Goal: Task Accomplishment & Management: Complete application form

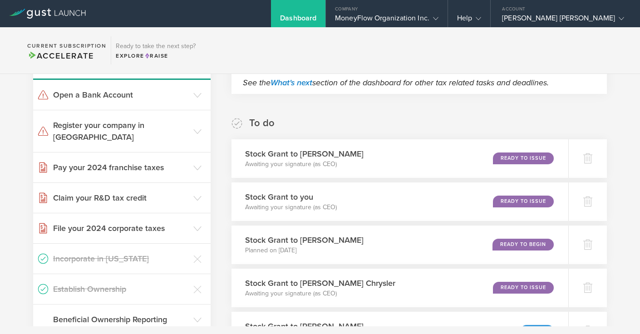
scroll to position [116, 0]
click at [508, 158] on div "Ready to Issue" at bounding box center [525, 159] width 62 height 12
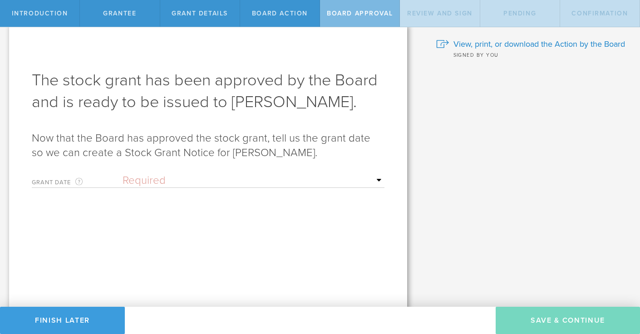
scroll to position [14, 0]
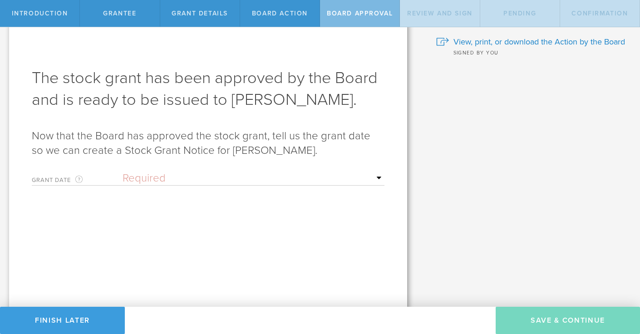
click at [162, 177] on select "Required Upon grantee's signature A specific date" at bounding box center [254, 179] width 262 height 14
select select "uponGranteeSignature"
click at [123, 172] on select "Required Upon grantee's signature A specific date" at bounding box center [254, 179] width 262 height 14
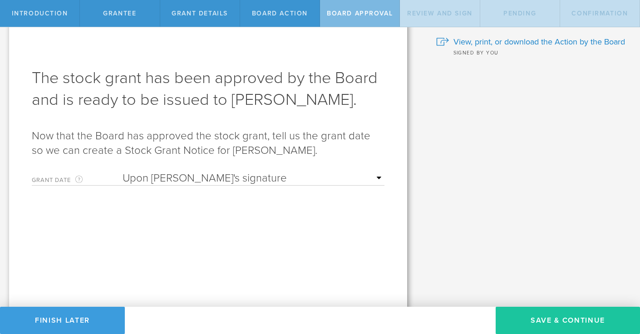
click at [550, 315] on button "Save & Continue" at bounding box center [568, 320] width 144 height 27
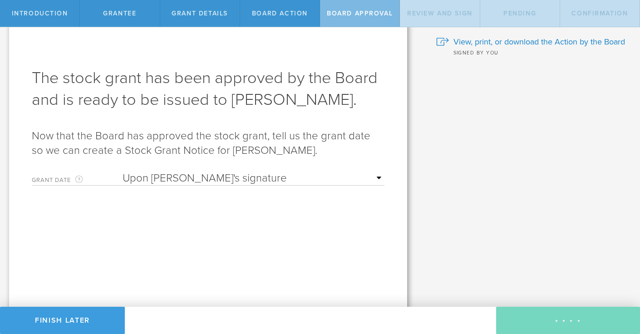
scroll to position [0, 0]
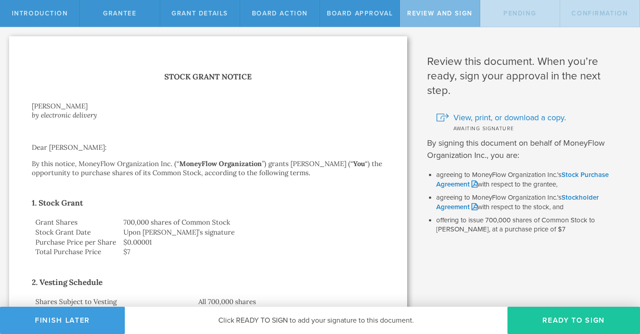
click at [547, 314] on button "Ready to Sign" at bounding box center [574, 320] width 133 height 27
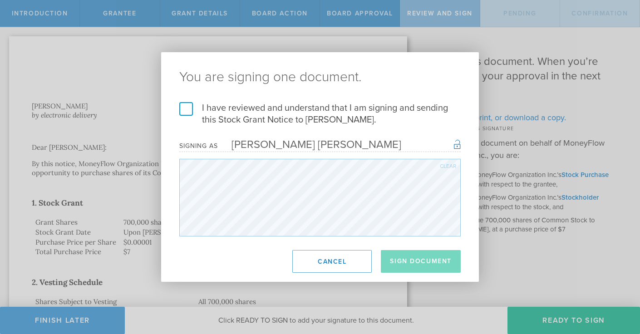
click at [187, 105] on label "I have reviewed and understand that I am signing and sending this Stock Grant N…" at bounding box center [319, 114] width 281 height 24
click at [0, 0] on input "I have reviewed and understand that I am signing and sending this Stock Grant N…" at bounding box center [0, 0] width 0 height 0
click at [415, 263] on button "Sign Document" at bounding box center [421, 261] width 80 height 23
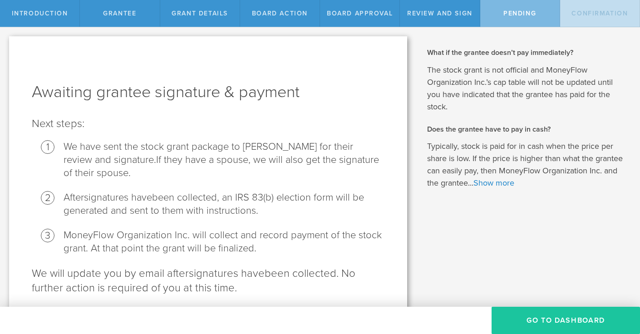
click at [513, 316] on button "Go To Dashboard" at bounding box center [566, 320] width 148 height 27
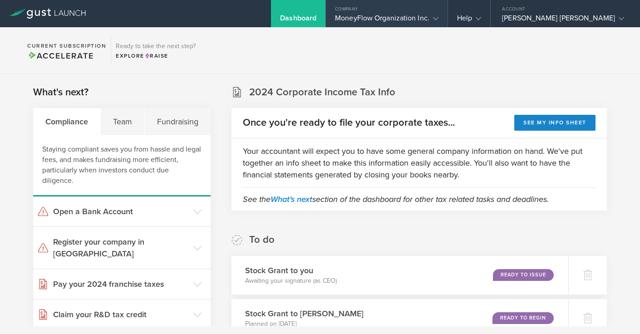
click at [439, 16] on icon at bounding box center [435, 18] width 5 height 5
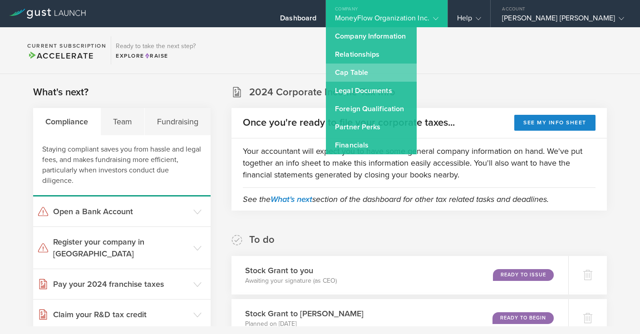
click at [417, 67] on link "Cap Table" at bounding box center [371, 73] width 91 height 18
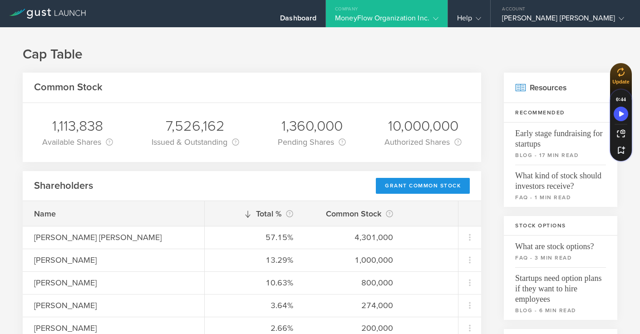
click at [417, 184] on div "Grant Common Stock" at bounding box center [423, 186] width 94 height 16
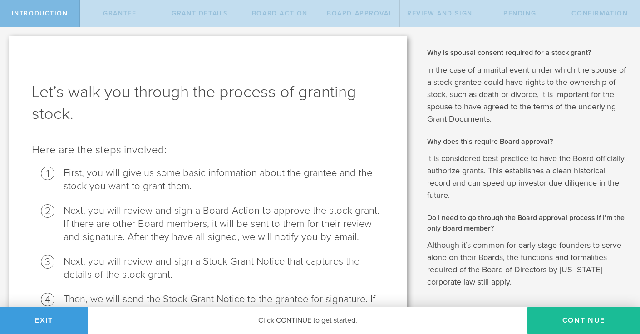
scroll to position [135, 0]
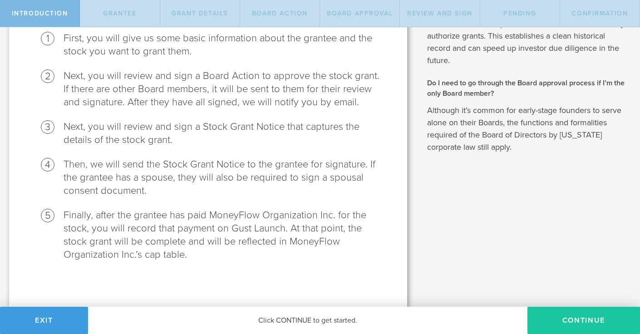
click at [551, 311] on button "Continue" at bounding box center [584, 320] width 113 height 27
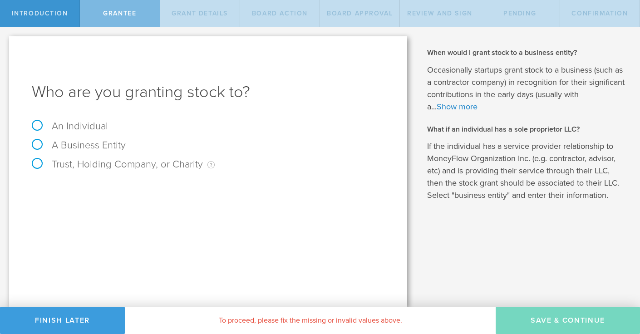
scroll to position [0, 0]
click at [76, 121] on label "An Individual" at bounding box center [70, 126] width 76 height 12
click at [6, 42] on input "An Individual" at bounding box center [3, 34] width 6 height 15
radio input "true"
click at [133, 191] on input "text" at bounding box center [242, 190] width 285 height 14
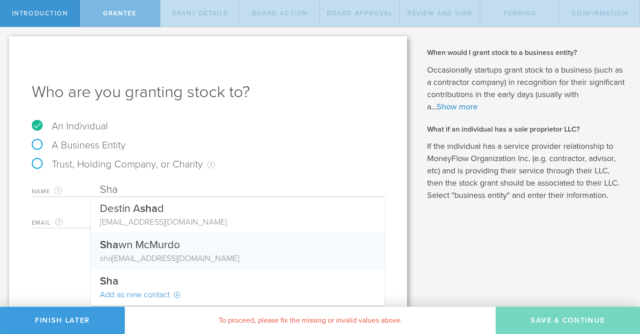
click at [137, 244] on div "Sha wn McMurdo" at bounding box center [238, 243] width 276 height 20
type input "[PERSON_NAME]"
type input "[PERSON_NAME][EMAIL_ADDRESS][DOMAIN_NAME]"
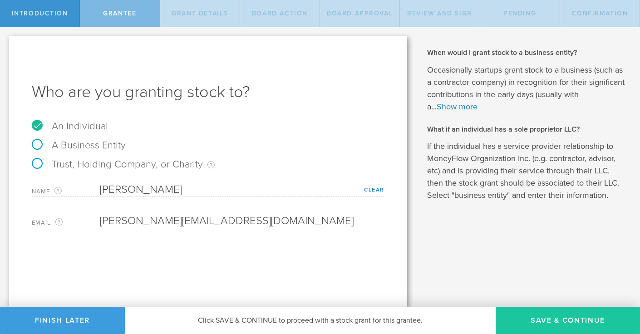
click at [526, 314] on button "Save & Continue" at bounding box center [568, 320] width 144 height 27
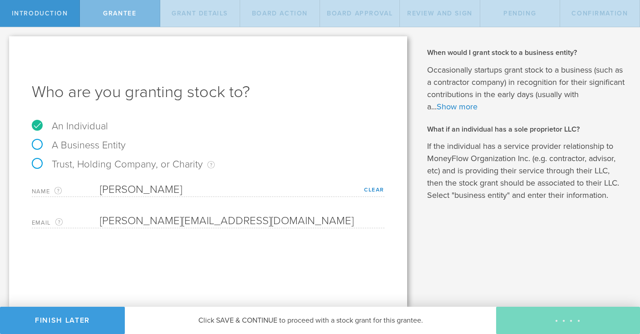
type input "48"
type input "12"
select select "none"
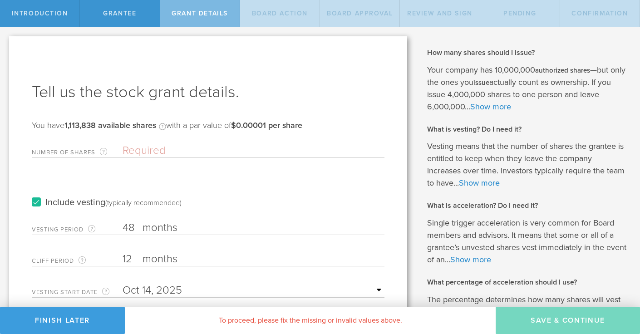
drag, startPoint x: 133, startPoint y: 256, endPoint x: 109, endPoint y: 257, distance: 25.0
click at [109, 257] on div "Cliff Period The initial waiting period before the first set of shares vests. T…" at bounding box center [208, 257] width 353 height 19
type input "3"
click at [143, 289] on input "text" at bounding box center [254, 291] width 262 height 14
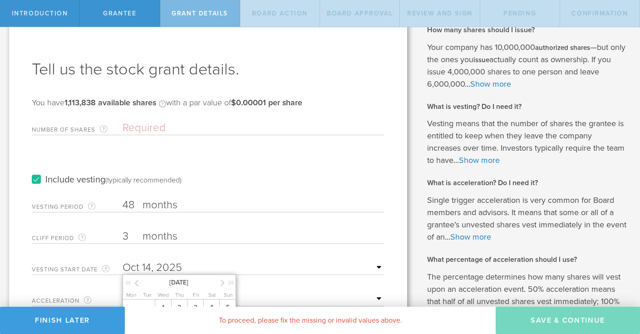
scroll to position [25, 0]
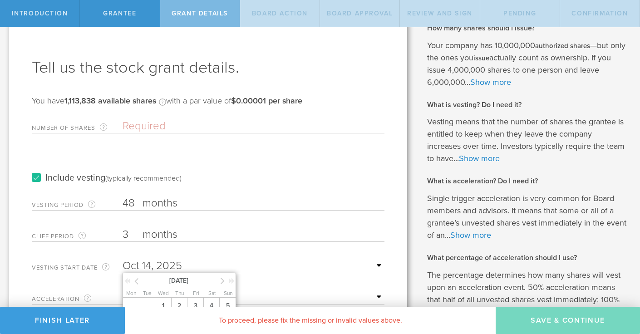
click at [147, 129] on input "Number of Shares The total amount of stock the company is granting to this reci…" at bounding box center [254, 126] width 262 height 14
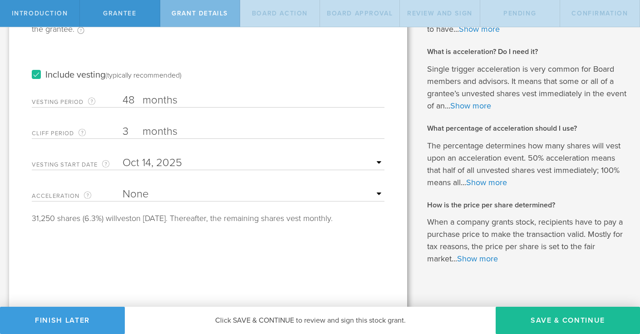
scroll to position [166, 0]
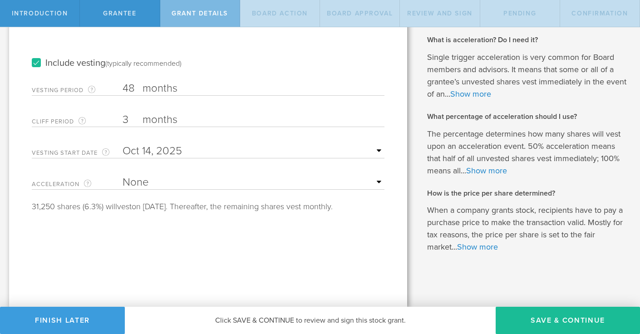
type input "500,000"
click at [146, 183] on select "None Single Trigger Double Trigger" at bounding box center [254, 183] width 262 height 14
click at [246, 149] on input "text" at bounding box center [254, 151] width 262 height 14
click at [260, 150] on input "text" at bounding box center [254, 151] width 262 height 14
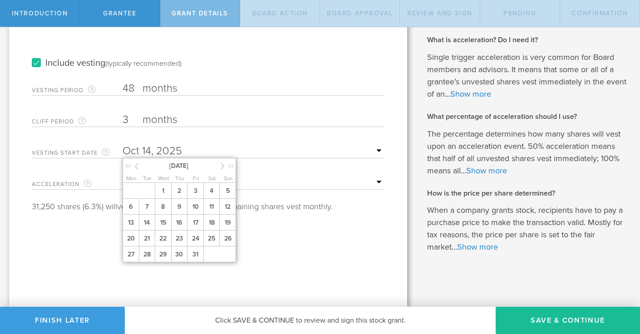
click at [125, 165] on icon at bounding box center [127, 166] width 6 height 6
click at [223, 165] on icon at bounding box center [223, 165] width 4 height 11
click at [165, 192] on span "1" at bounding box center [163, 191] width 16 height 16
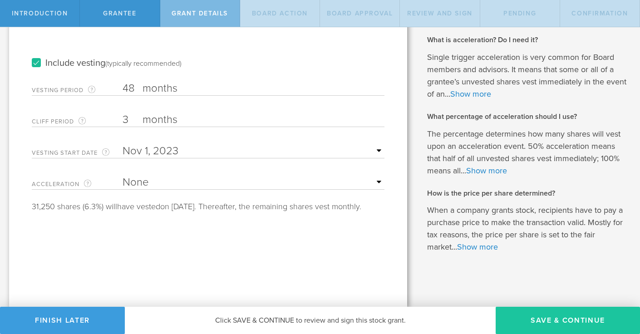
click at [540, 320] on button "Save & Continue" at bounding box center [568, 320] width 144 height 27
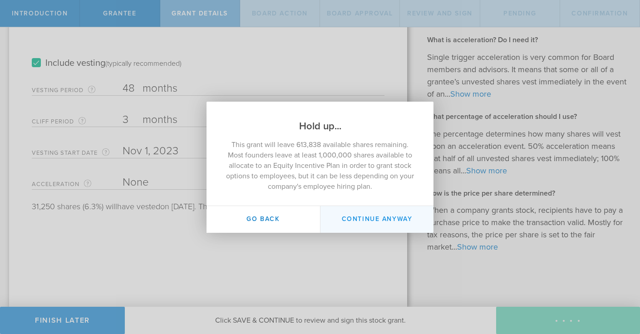
click at [371, 221] on button "Continue Anyway" at bounding box center [376, 219] width 113 height 27
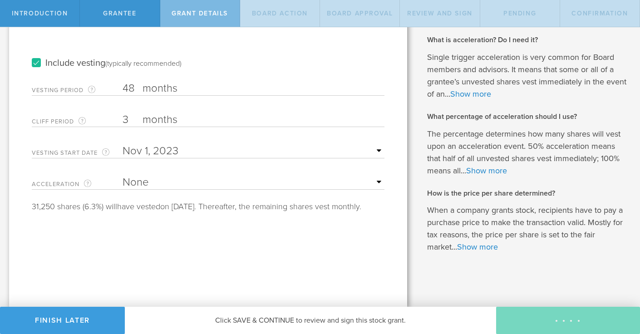
scroll to position [0, 0]
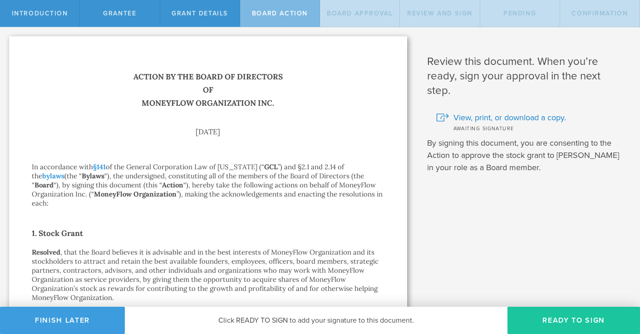
click at [545, 321] on button "Ready to Sign" at bounding box center [574, 320] width 133 height 27
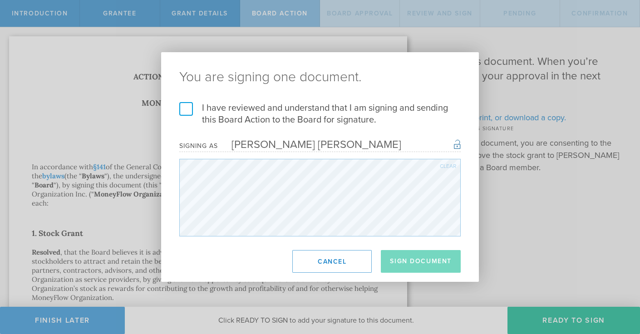
click at [185, 106] on label "I have reviewed and understand that I am signing and sending this Board Action …" at bounding box center [319, 114] width 281 height 24
click at [0, 0] on input "I have reviewed and understand that I am signing and sending this Board Action …" at bounding box center [0, 0] width 0 height 0
click at [401, 260] on button "Sign Document" at bounding box center [421, 261] width 80 height 23
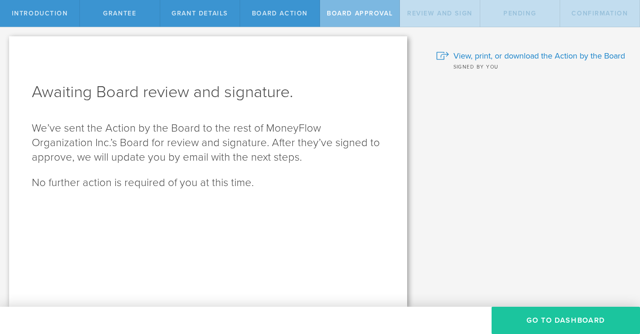
click at [527, 321] on button "Go To Dashboard" at bounding box center [566, 320] width 148 height 27
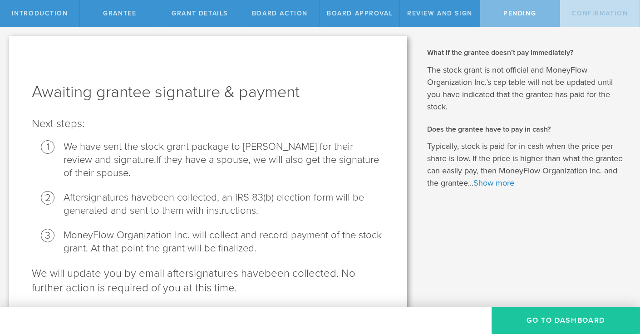
click at [534, 316] on button "Go To Dashboard" at bounding box center [566, 320] width 148 height 27
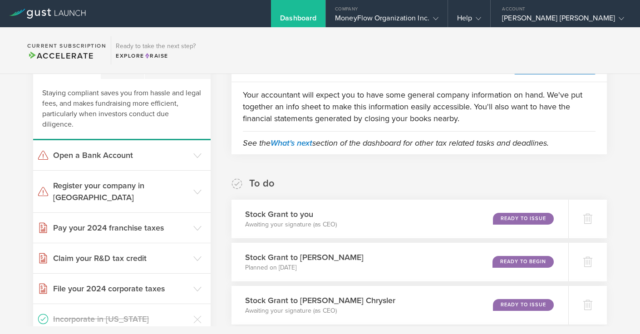
scroll to position [65, 0]
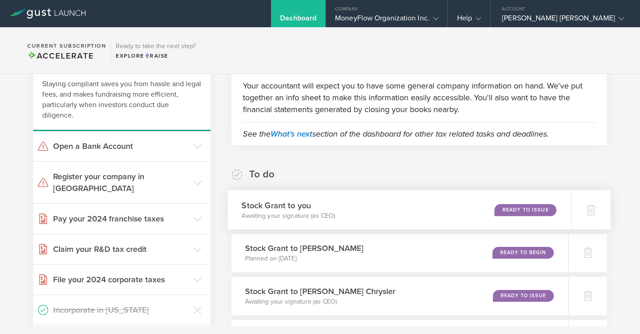
click at [305, 210] on h3 "Stock Grant to you" at bounding box center [289, 205] width 94 height 12
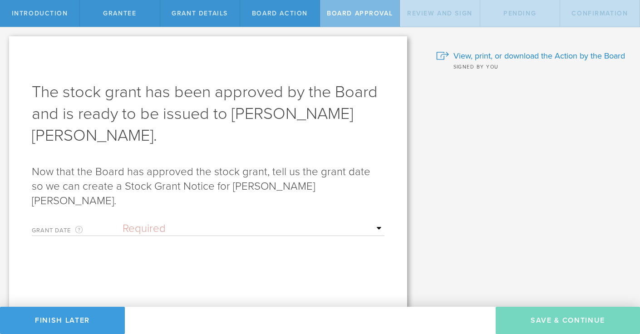
click at [218, 222] on select "Required Upon [PERSON_NAME]'s signature A specific date" at bounding box center [254, 229] width 262 height 14
select select "uponGranteeSignature"
click at [123, 222] on select "Required Upon [PERSON_NAME]'s signature A specific date" at bounding box center [254, 229] width 262 height 14
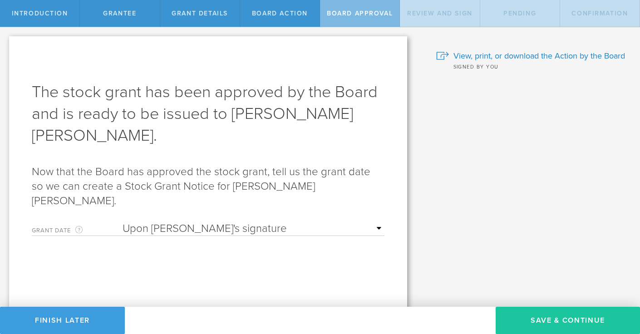
click at [538, 317] on button "Save & Continue" at bounding box center [568, 320] width 144 height 27
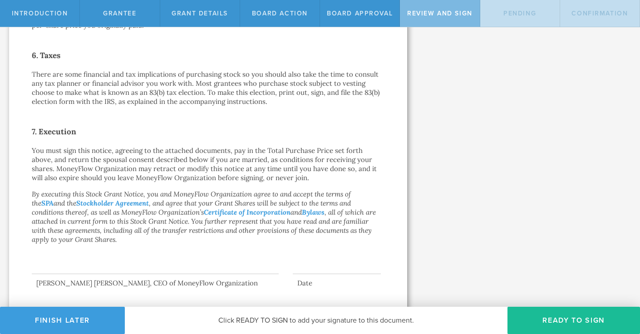
scroll to position [678, 0]
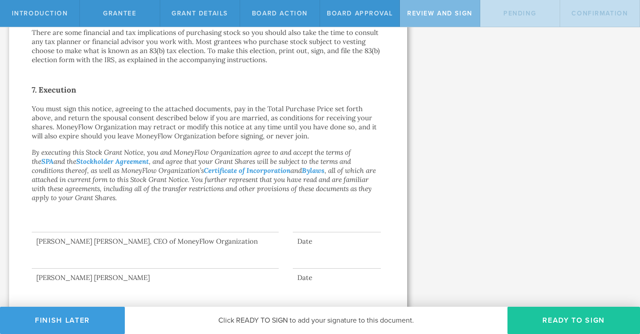
click at [536, 318] on button "Ready to Sign" at bounding box center [574, 320] width 133 height 27
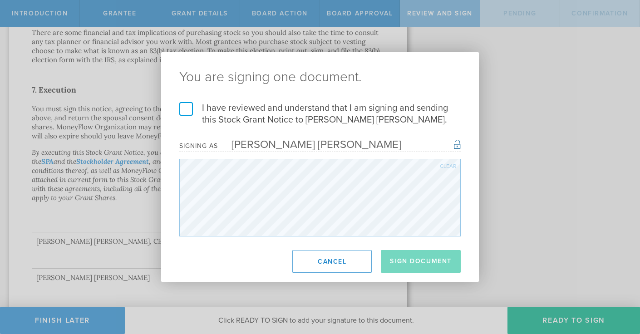
click at [188, 108] on label "I have reviewed and understand that I am signing and sending this Stock Grant N…" at bounding box center [319, 114] width 281 height 24
click at [0, 0] on input "I have reviewed and understand that I am signing and sending this Stock Grant N…" at bounding box center [0, 0] width 0 height 0
click at [417, 258] on button "Sign Document" at bounding box center [421, 261] width 80 height 23
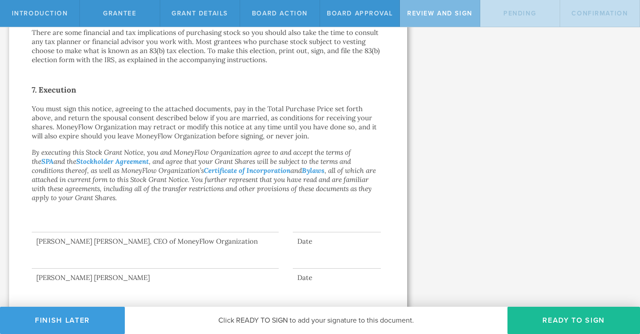
scroll to position [0, 0]
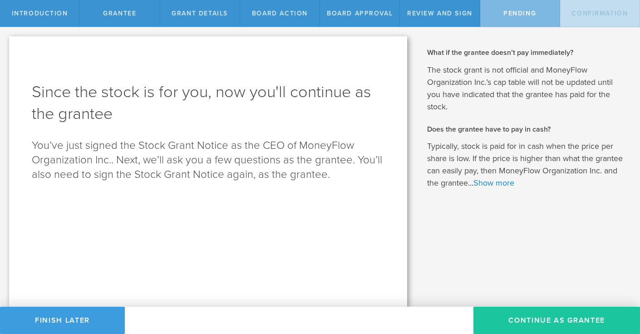
click at [528, 323] on button "Continue as Grantee" at bounding box center [557, 320] width 167 height 27
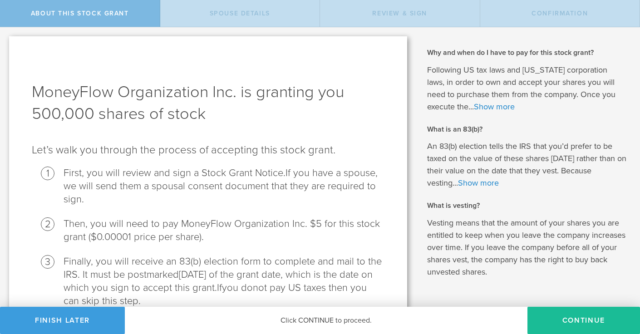
scroll to position [99, 0]
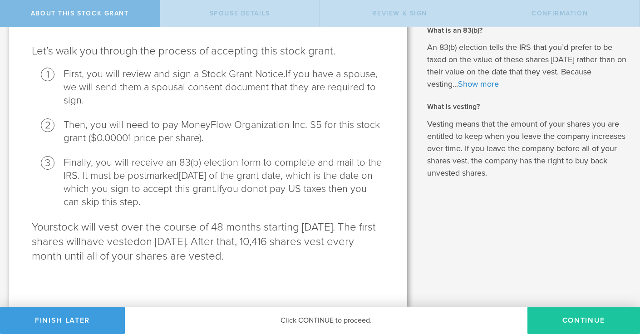
click at [566, 326] on button "CONTINUE" at bounding box center [584, 320] width 113 height 27
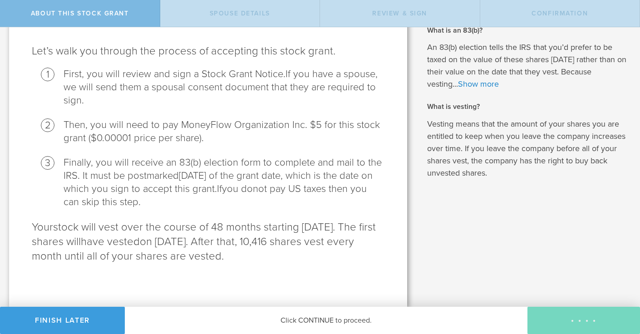
scroll to position [0, 0]
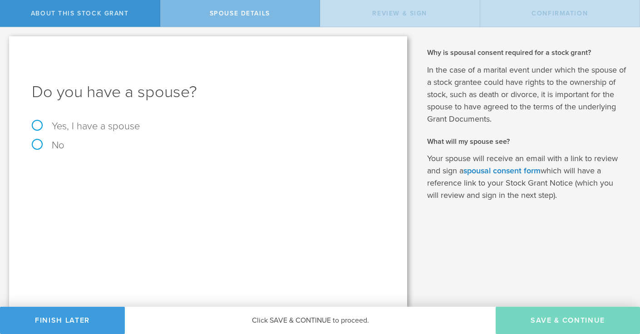
click at [60, 146] on label "No" at bounding box center [208, 145] width 353 height 10
click at [6, 42] on input "No" at bounding box center [3, 34] width 6 height 15
radio input "true"
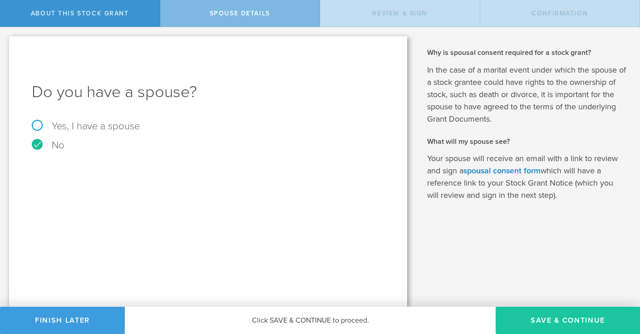
click at [564, 321] on button "Save & Continue" at bounding box center [568, 320] width 144 height 27
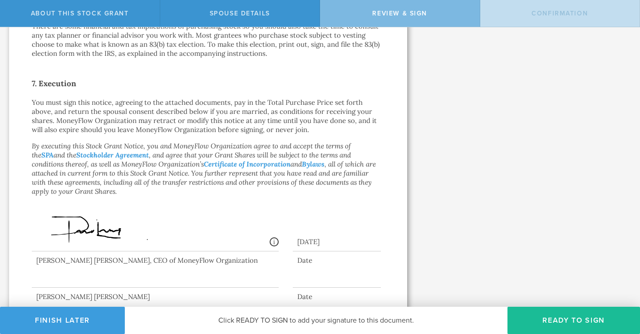
scroll to position [704, 0]
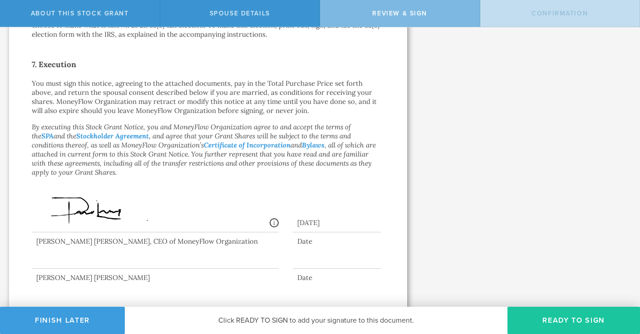
click at [531, 322] on button "Ready to Sign" at bounding box center [574, 320] width 133 height 27
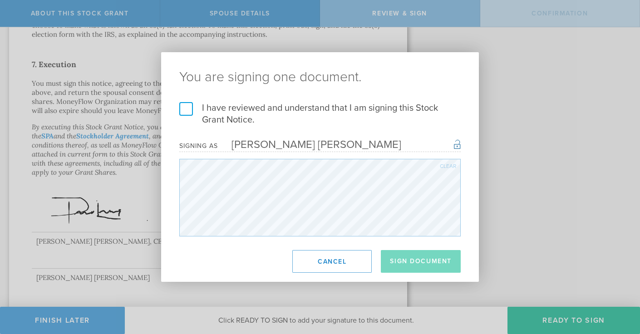
click at [189, 113] on label "I have reviewed and understand that I am signing this Stock Grant Notice." at bounding box center [319, 114] width 281 height 24
click at [0, 0] on input "I have reviewed and understand that I am signing this Stock Grant Notice." at bounding box center [0, 0] width 0 height 0
click at [413, 256] on button "Sign Document" at bounding box center [421, 261] width 80 height 23
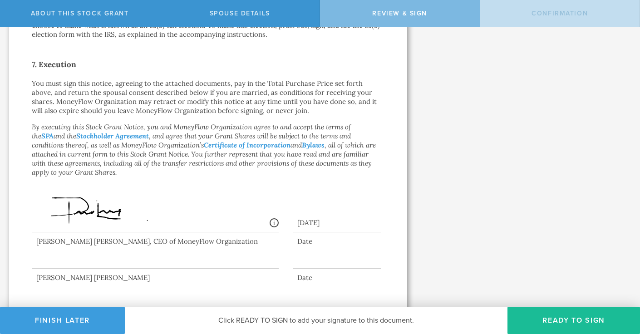
scroll to position [0, 0]
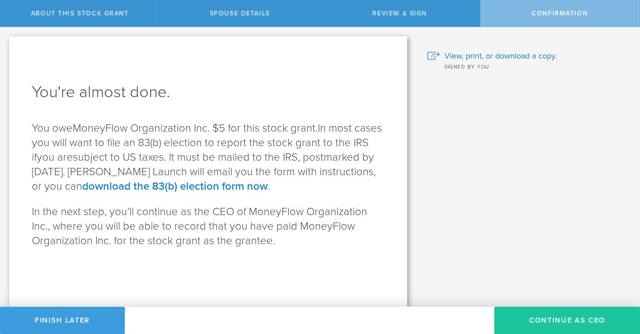
click at [514, 321] on button "Continue as CEO" at bounding box center [567, 320] width 146 height 27
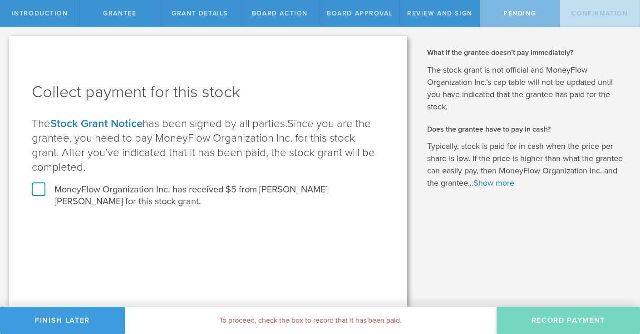
click at [150, 188] on label "MoneyFlow Organization Inc. has received $5 from [PERSON_NAME] [PERSON_NAME] fo…" at bounding box center [208, 196] width 353 height 24
click at [0, 0] on input "MoneyFlow Organization Inc. has received $5 from [PERSON_NAME] [PERSON_NAME] fo…" at bounding box center [0, 0] width 0 height 0
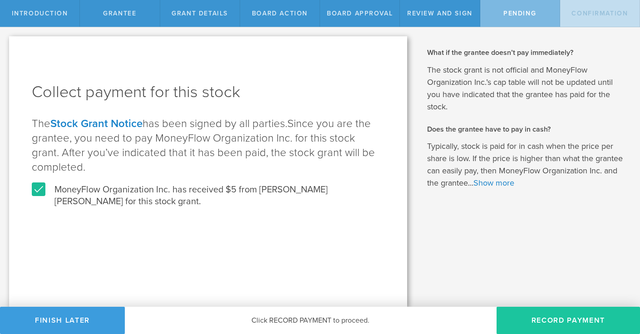
click at [503, 319] on button "Record Payment" at bounding box center [568, 320] width 143 height 27
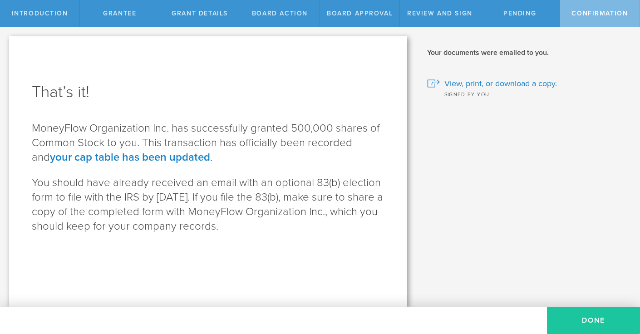
click at [568, 321] on button "Done" at bounding box center [593, 320] width 93 height 27
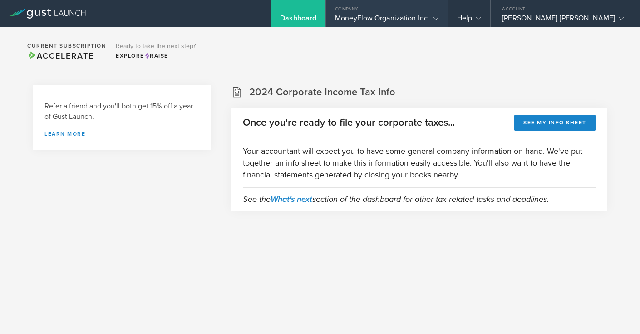
click at [424, 18] on div "MoneyFlow Organization Inc." at bounding box center [387, 21] width 104 height 14
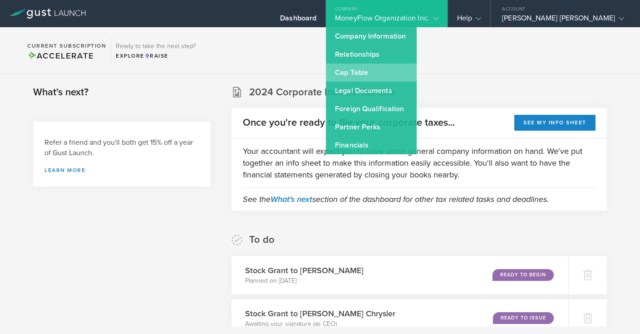
click at [405, 71] on link "Cap Table" at bounding box center [371, 73] width 91 height 18
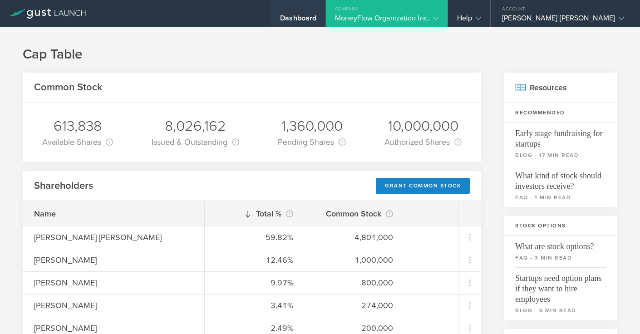
click at [316, 18] on div "Dashboard" at bounding box center [298, 21] width 36 height 14
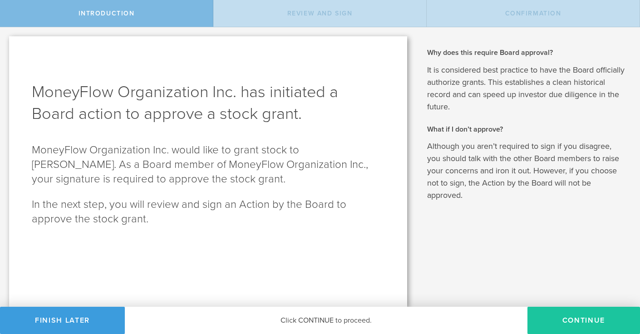
click at [562, 321] on button "Continue" at bounding box center [584, 320] width 113 height 27
